Goal: Information Seeking & Learning: Compare options

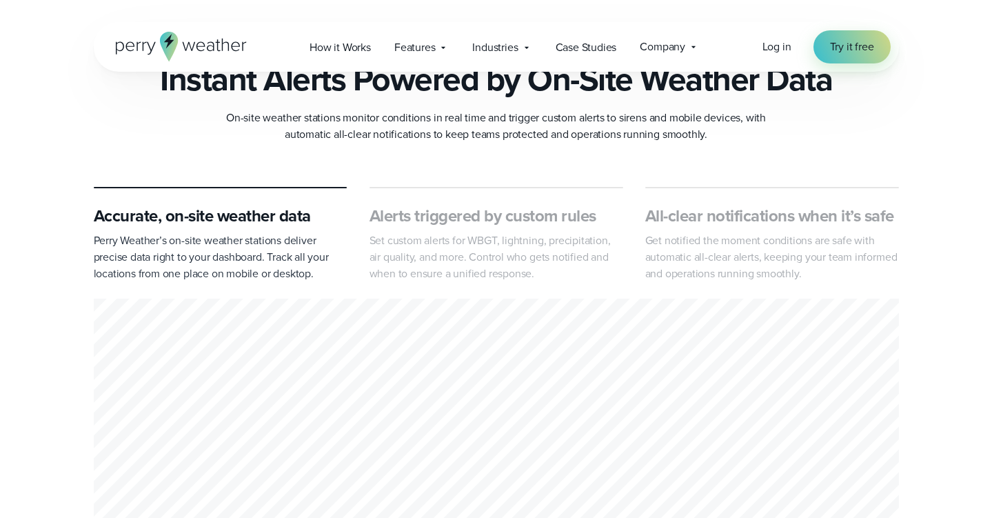
scroll to position [549, 0]
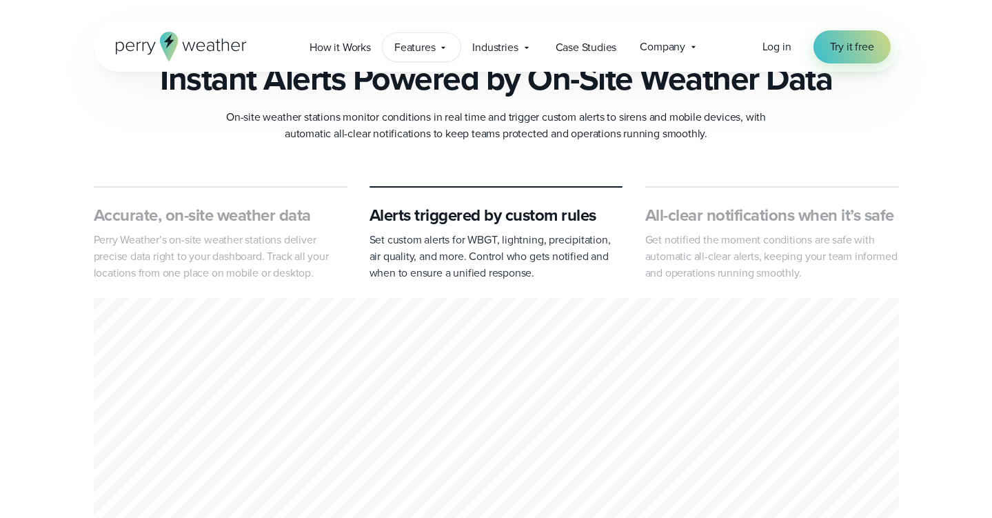
click at [406, 47] on span "Features" at bounding box center [414, 47] width 41 height 17
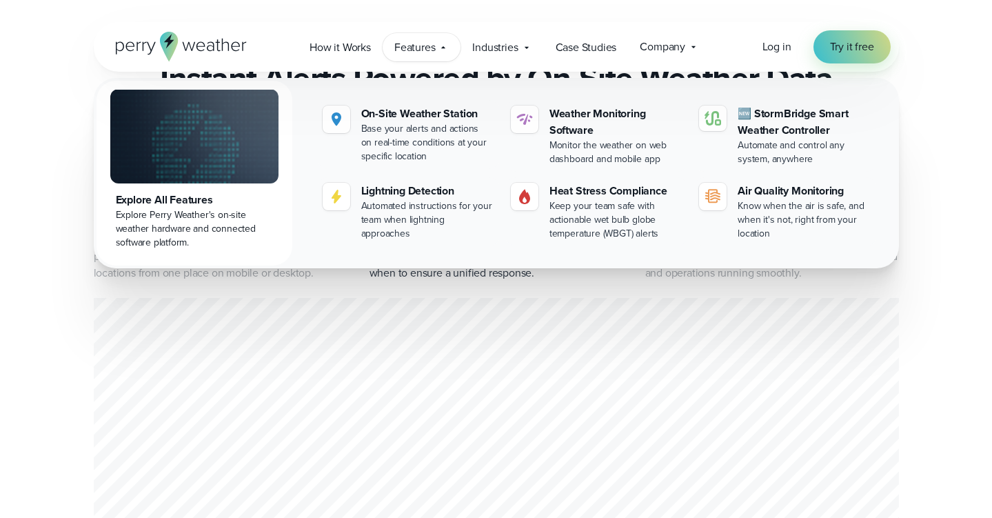
click at [441, 46] on icon at bounding box center [443, 47] width 11 height 11
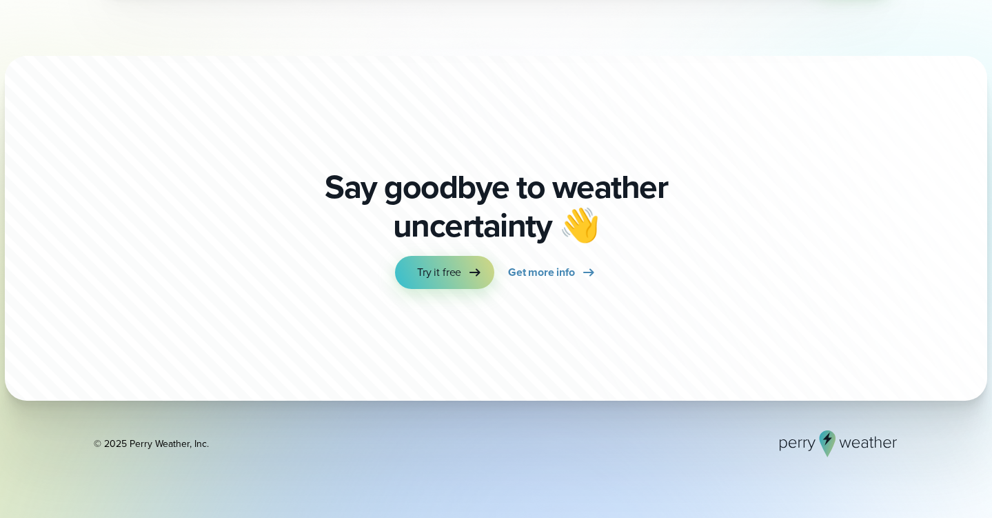
scroll to position [4732, 0]
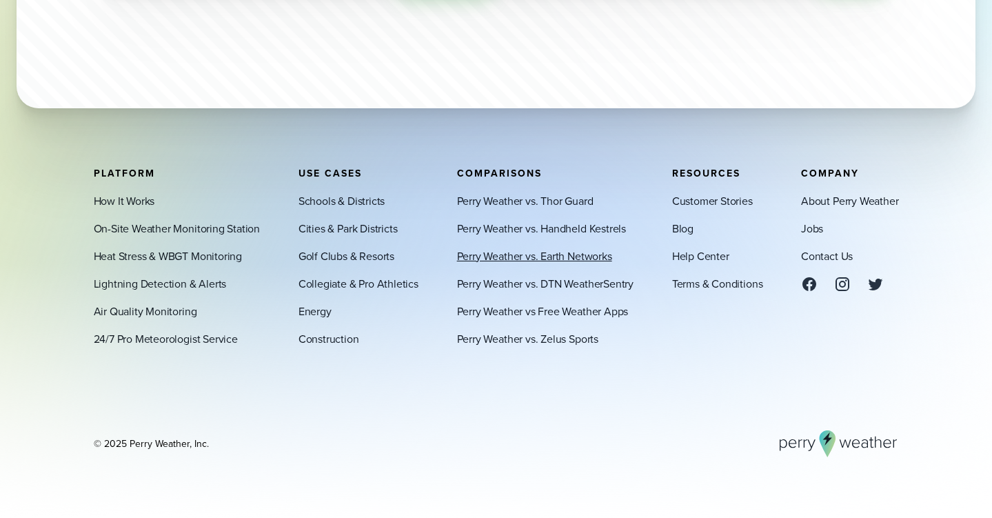
click at [542, 256] on link "Perry Weather vs. Earth Networks" at bounding box center [534, 256] width 155 height 17
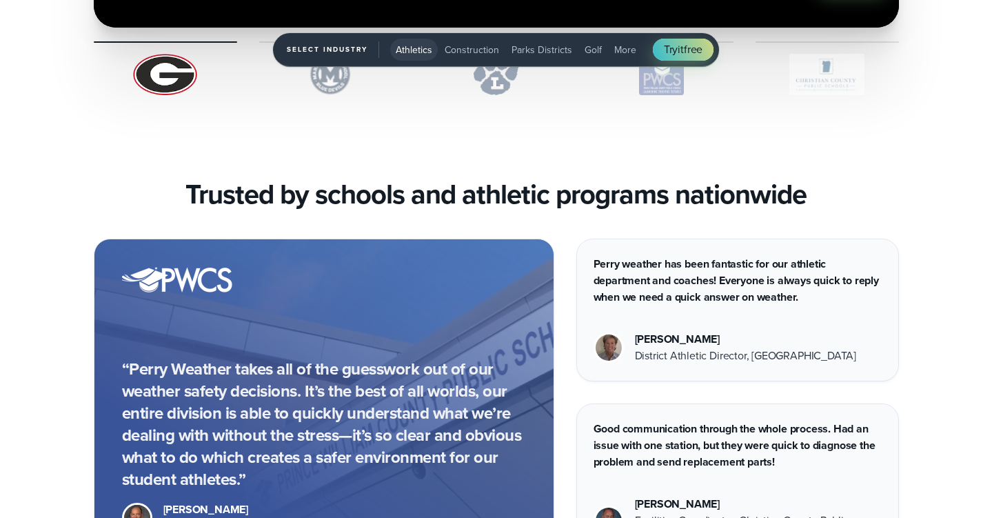
scroll to position [3625, 0]
